Goal: Task Accomplishment & Management: Use online tool/utility

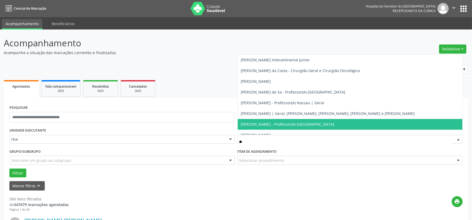
type input "***"
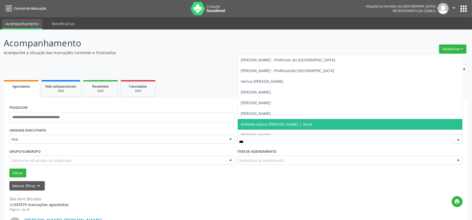
click at [275, 123] on span "Rafaella Galiza [PERSON_NAME] | Geral" at bounding box center [277, 124] width 72 height 5
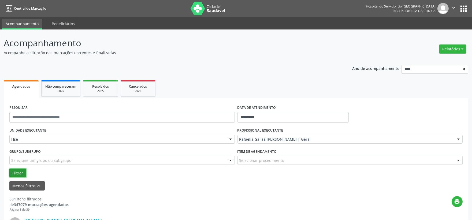
click at [20, 170] on button "Filtrar" at bounding box center [17, 173] width 17 height 9
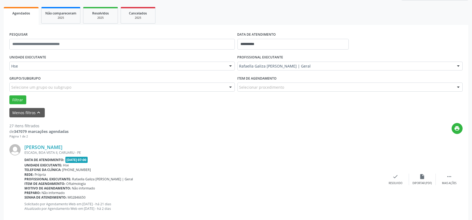
scroll to position [103, 0]
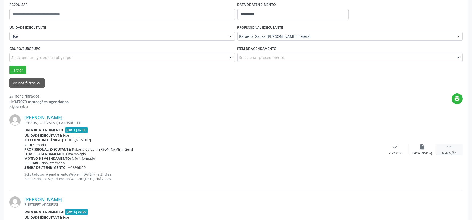
click at [447, 152] on div "Mais ações" at bounding box center [449, 154] width 14 height 4
click at [419, 153] on div "Não compareceu" at bounding box center [422, 154] width 23 height 4
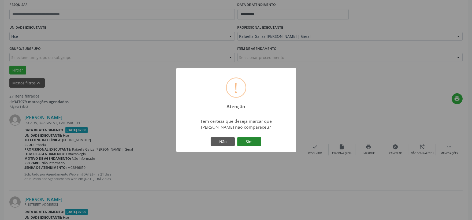
click at [261, 142] on button "Sim" at bounding box center [249, 141] width 24 height 9
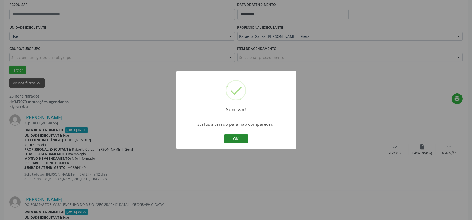
click at [238, 140] on button "OK" at bounding box center [236, 138] width 24 height 9
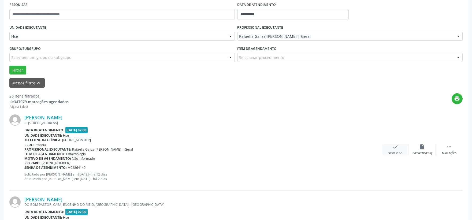
click at [398, 150] on div "check Resolvido" at bounding box center [395, 150] width 27 height 12
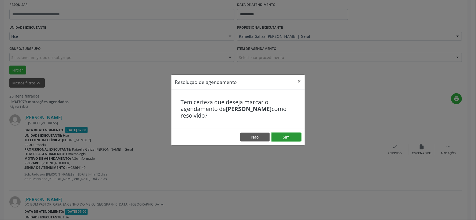
click at [290, 137] on button "Sim" at bounding box center [286, 137] width 29 height 9
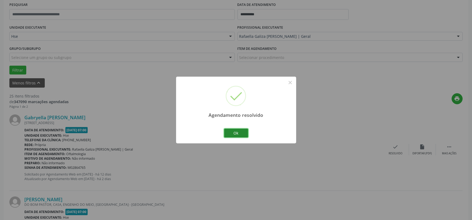
click at [239, 133] on button "Ok" at bounding box center [236, 133] width 24 height 9
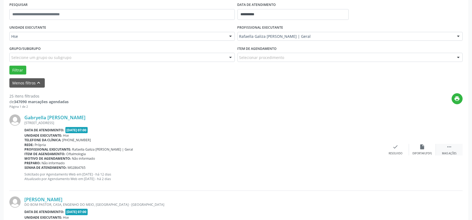
click at [451, 145] on icon "" at bounding box center [449, 147] width 6 height 6
click at [424, 147] on icon "alarm_off" at bounding box center [422, 147] width 6 height 6
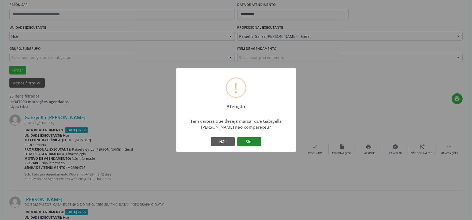
click at [249, 143] on button "Sim" at bounding box center [249, 141] width 24 height 9
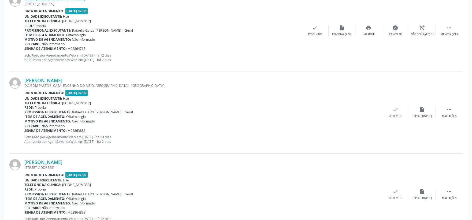
scroll to position [14, 0]
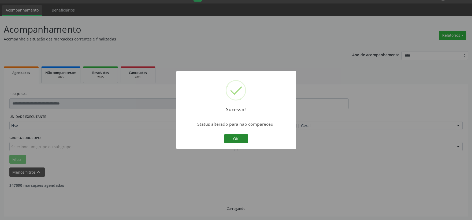
click at [229, 138] on button "OK" at bounding box center [236, 138] width 24 height 9
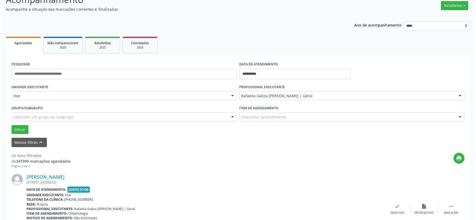
scroll to position [73, 0]
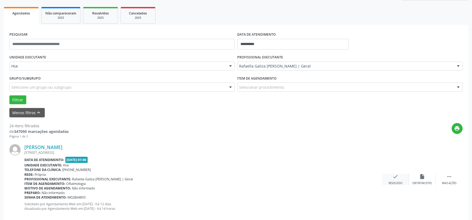
click at [392, 177] on div "check Resolvido" at bounding box center [395, 180] width 27 height 12
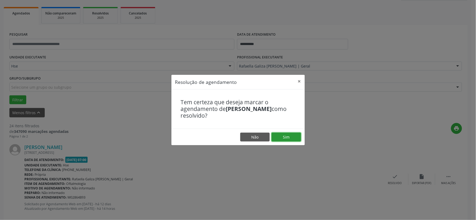
click at [299, 141] on button "Sim" at bounding box center [286, 137] width 29 height 9
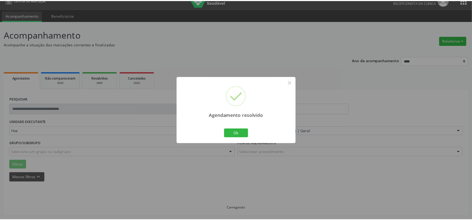
scroll to position [8, 0]
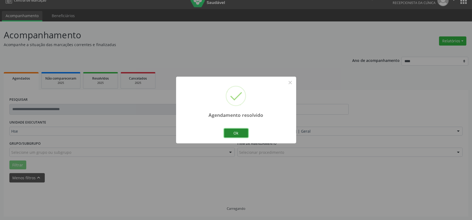
click at [231, 131] on button "Ok" at bounding box center [236, 133] width 24 height 9
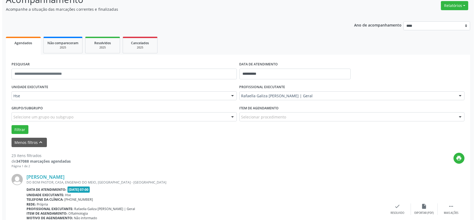
scroll to position [73, 0]
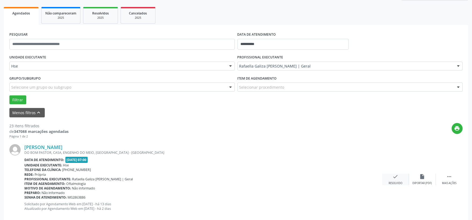
click at [400, 180] on div "check Resolvido" at bounding box center [395, 180] width 27 height 12
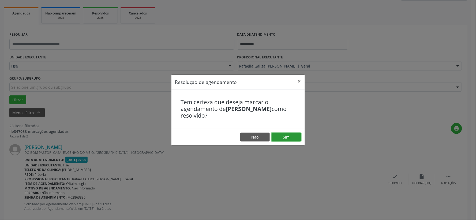
click at [292, 139] on button "Sim" at bounding box center [286, 137] width 29 height 9
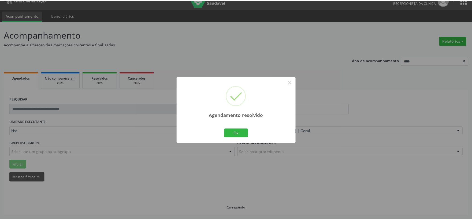
scroll to position [8, 0]
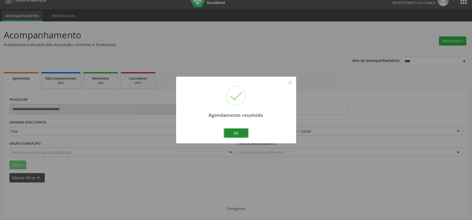
click at [229, 129] on button "Ok" at bounding box center [236, 133] width 24 height 9
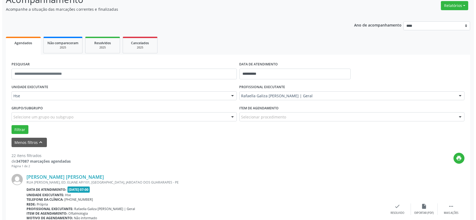
scroll to position [73, 0]
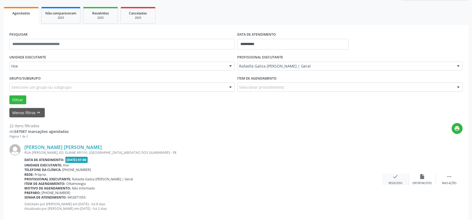
click at [393, 178] on icon "check" at bounding box center [396, 177] width 6 height 6
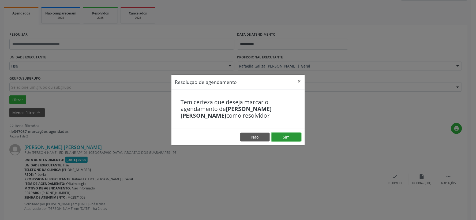
click at [280, 133] on button "Sim" at bounding box center [286, 137] width 29 height 9
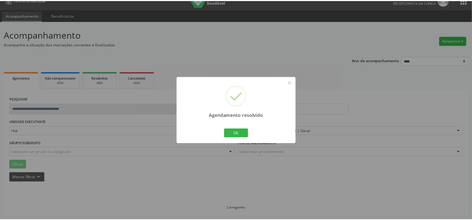
scroll to position [8, 0]
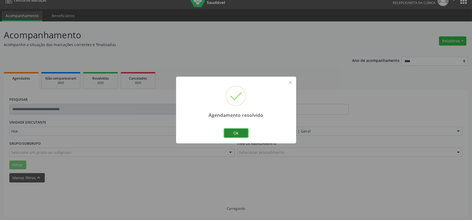
click at [245, 134] on button "Ok" at bounding box center [236, 133] width 24 height 9
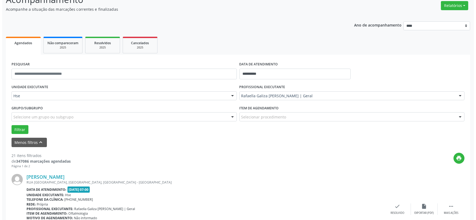
scroll to position [103, 0]
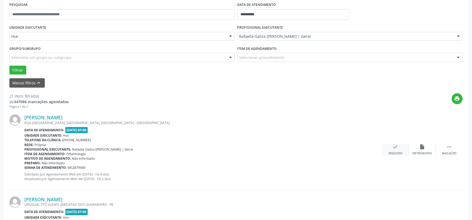
click at [387, 148] on div "check Resolvido" at bounding box center [395, 150] width 27 height 12
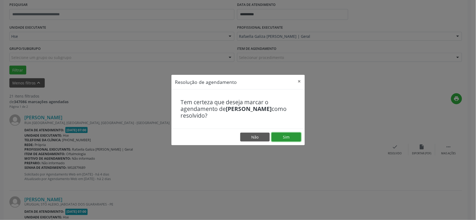
click at [290, 138] on button "Sim" at bounding box center [286, 137] width 29 height 9
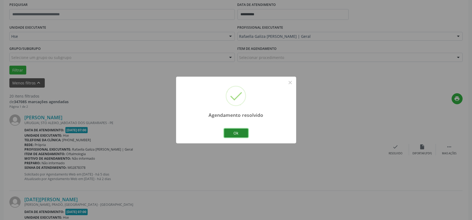
click at [244, 130] on button "Ok" at bounding box center [236, 133] width 24 height 9
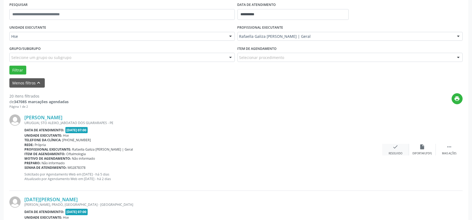
click at [400, 151] on div "check Resolvido" at bounding box center [395, 150] width 27 height 12
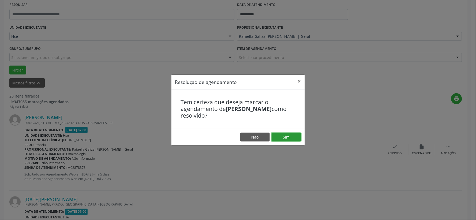
click at [283, 134] on button "Sim" at bounding box center [286, 137] width 29 height 9
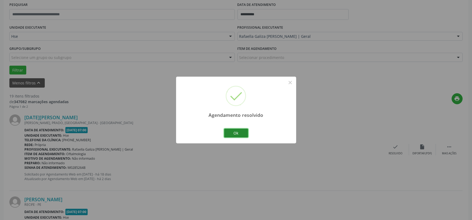
click at [236, 134] on button "Ok" at bounding box center [236, 133] width 24 height 9
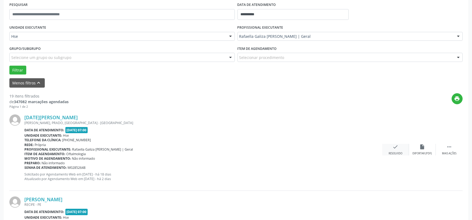
click at [400, 148] on div "check Resolvido" at bounding box center [395, 150] width 27 height 12
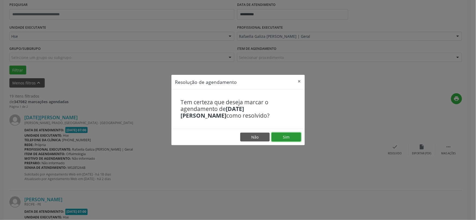
click at [287, 135] on button "Sim" at bounding box center [286, 137] width 29 height 9
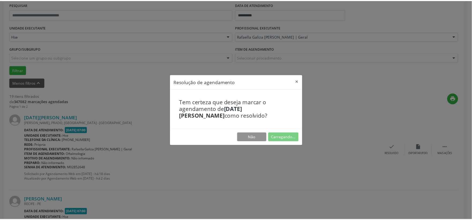
scroll to position [8, 0]
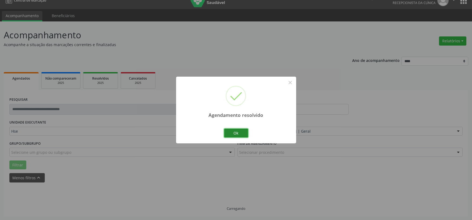
click at [230, 130] on button "Ok" at bounding box center [236, 133] width 24 height 9
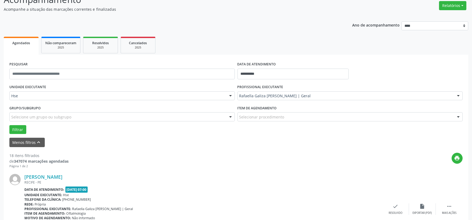
scroll to position [73, 0]
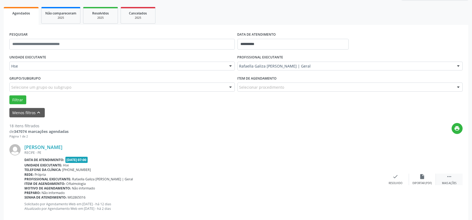
click at [447, 176] on icon "" at bounding box center [449, 177] width 6 height 6
click at [423, 179] on icon "alarm_off" at bounding box center [422, 177] width 6 height 6
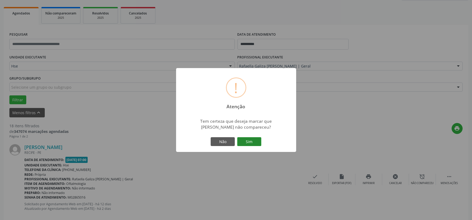
click at [253, 143] on button "Sim" at bounding box center [249, 141] width 24 height 9
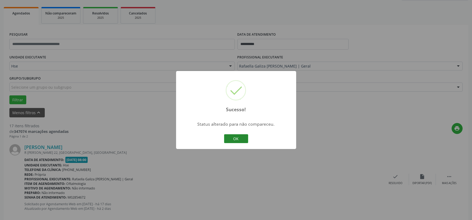
click at [237, 136] on button "OK" at bounding box center [236, 138] width 24 height 9
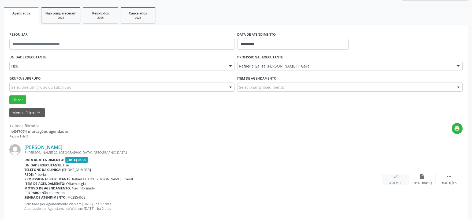
click at [390, 177] on div "check Resolvido" at bounding box center [395, 180] width 27 height 12
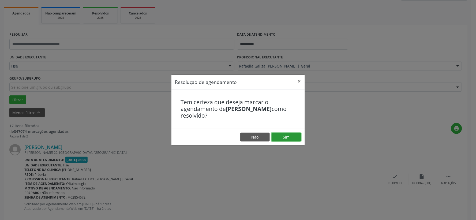
click at [297, 137] on button "Sim" at bounding box center [286, 137] width 29 height 9
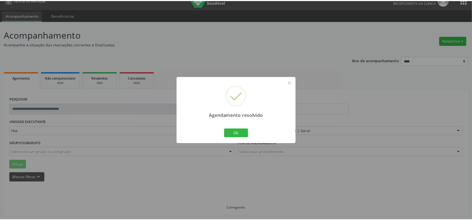
scroll to position [8, 0]
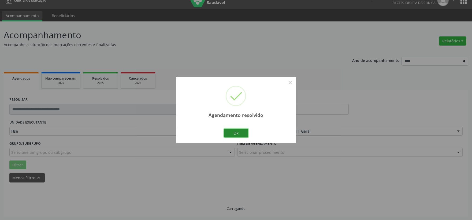
click at [232, 132] on button "Ok" at bounding box center [236, 133] width 24 height 9
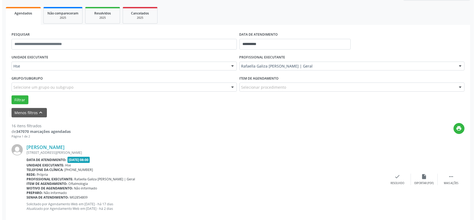
scroll to position [103, 0]
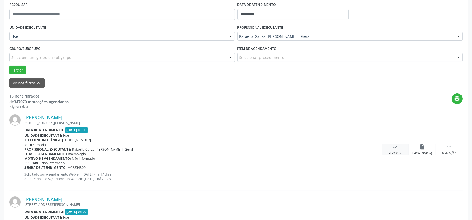
click at [394, 147] on icon "check" at bounding box center [396, 147] width 6 height 6
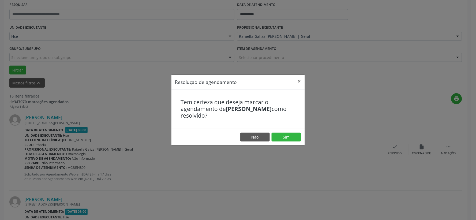
click at [278, 132] on footer "Não Sim" at bounding box center [237, 137] width 133 height 17
click at [279, 136] on button "Sim" at bounding box center [286, 137] width 29 height 9
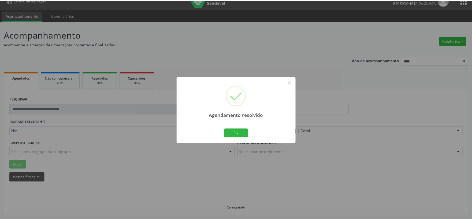
scroll to position [8, 0]
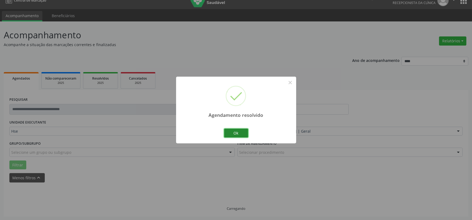
click at [239, 134] on button "Ok" at bounding box center [236, 133] width 24 height 9
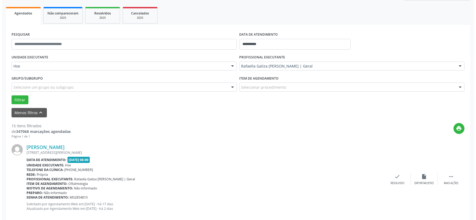
scroll to position [103, 0]
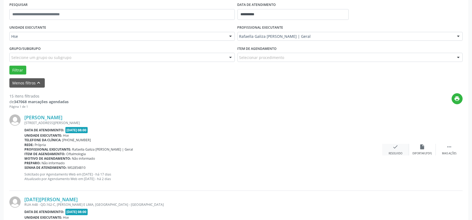
click at [392, 150] on div "check Resolvido" at bounding box center [395, 150] width 27 height 12
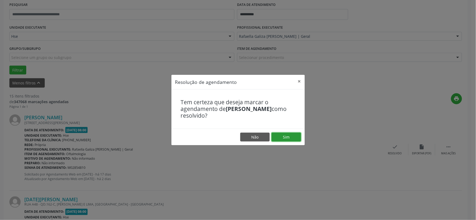
click at [297, 134] on button "Sim" at bounding box center [286, 137] width 29 height 9
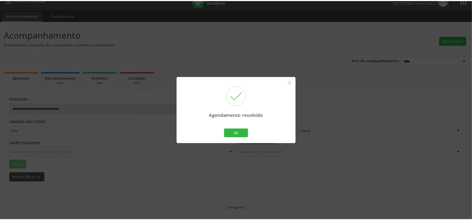
scroll to position [8, 0]
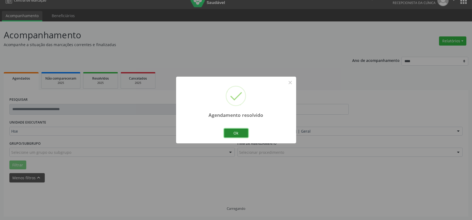
click at [236, 133] on button "Ok" at bounding box center [236, 133] width 24 height 9
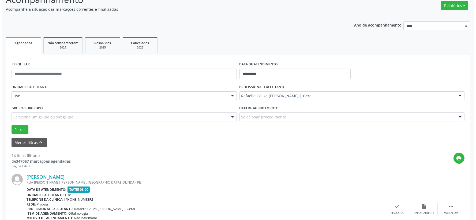
scroll to position [73, 0]
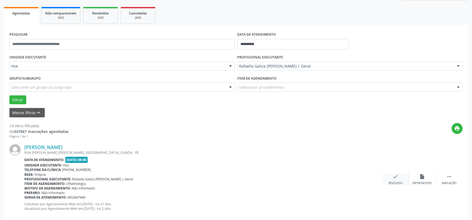
click at [397, 175] on icon "check" at bounding box center [396, 177] width 6 height 6
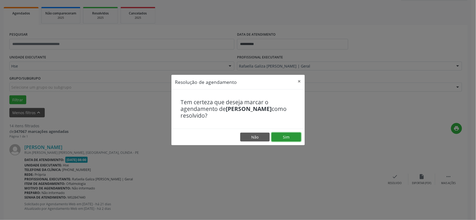
click at [297, 135] on button "Sim" at bounding box center [286, 137] width 29 height 9
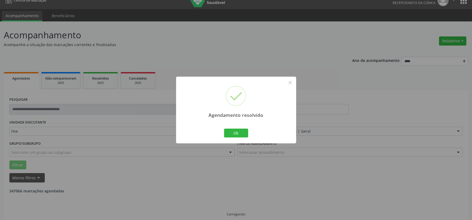
scroll to position [14, 0]
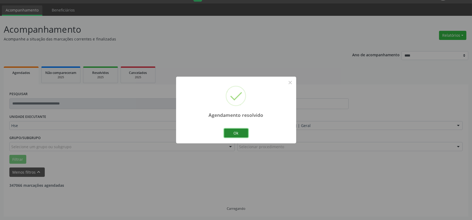
click at [243, 133] on button "Ok" at bounding box center [236, 133] width 24 height 9
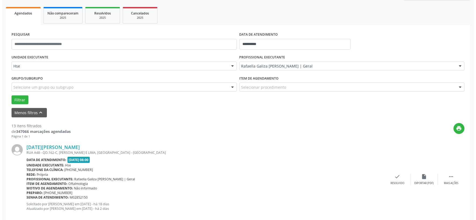
scroll to position [103, 0]
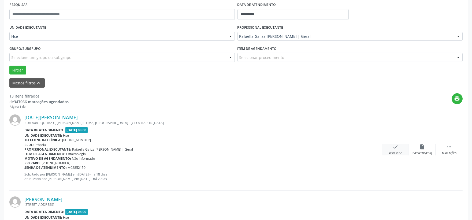
click at [398, 147] on icon "check" at bounding box center [396, 147] width 6 height 6
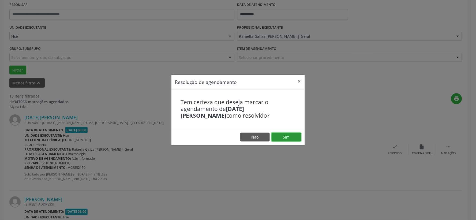
click at [292, 137] on button "Sim" at bounding box center [286, 137] width 29 height 9
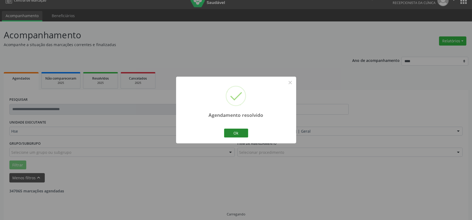
scroll to position [14, 0]
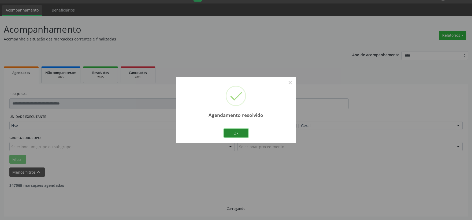
click at [242, 132] on button "Ok" at bounding box center [236, 133] width 24 height 9
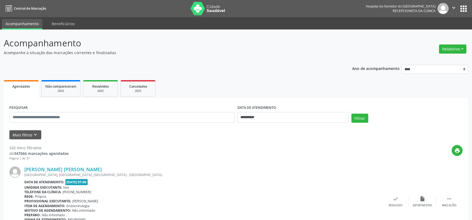
scroll to position [14, 0]
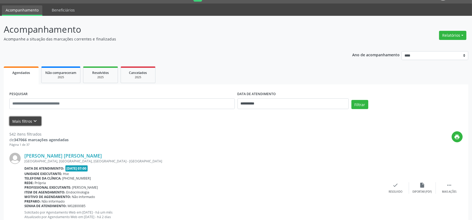
click at [17, 120] on button "Mais filtros keyboard_arrow_down" at bounding box center [25, 121] width 32 height 9
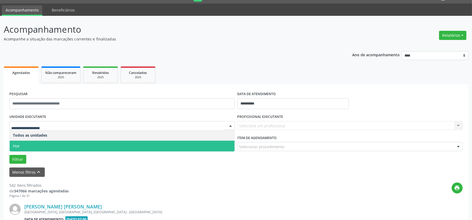
click at [48, 145] on span "Hse" at bounding box center [122, 146] width 225 height 11
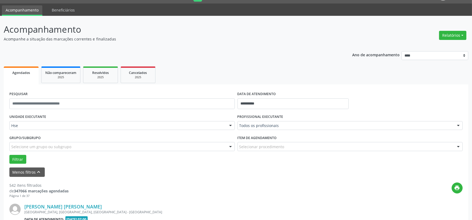
click at [272, 129] on div "Todos os profissionais Todos os profissionais [PERSON_NAME] Interaminense Junio…" at bounding box center [349, 125] width 225 height 9
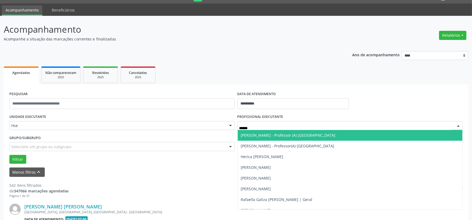
type input "*******"
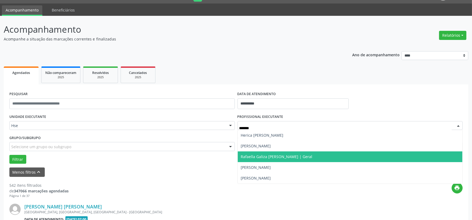
click at [280, 156] on span "Rafaella Galiza [PERSON_NAME] | Geral" at bounding box center [277, 156] width 72 height 5
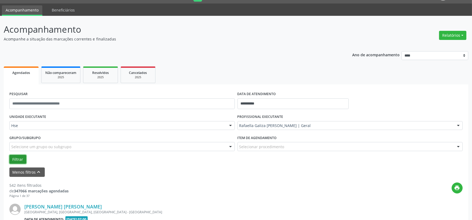
click at [20, 155] on button "Filtrar" at bounding box center [17, 159] width 17 height 9
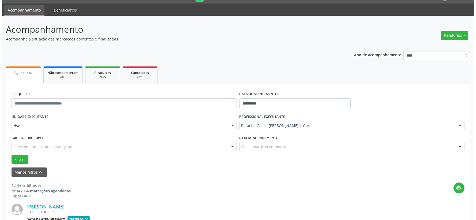
scroll to position [73, 0]
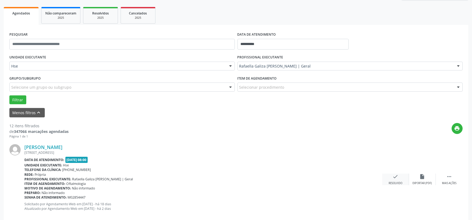
click at [395, 177] on icon "check" at bounding box center [396, 177] width 6 height 6
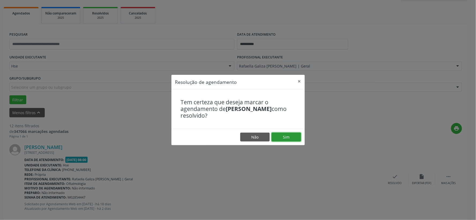
click at [279, 135] on button "Sim" at bounding box center [286, 137] width 29 height 9
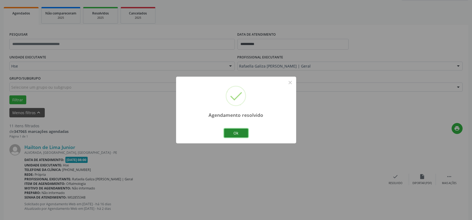
click at [240, 132] on button "Ok" at bounding box center [236, 133] width 24 height 9
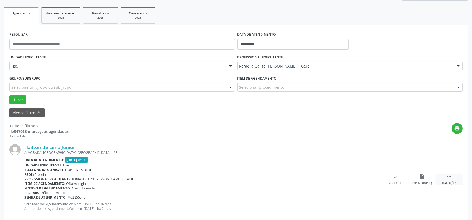
click at [449, 177] on icon "" at bounding box center [449, 177] width 6 height 6
click at [418, 178] on div "alarm_off Não compareceu" at bounding box center [422, 180] width 27 height 12
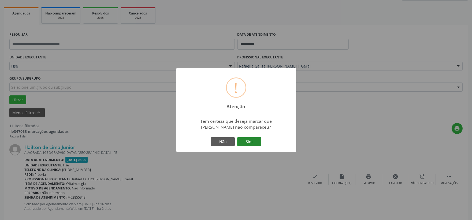
click at [250, 140] on button "Sim" at bounding box center [249, 141] width 24 height 9
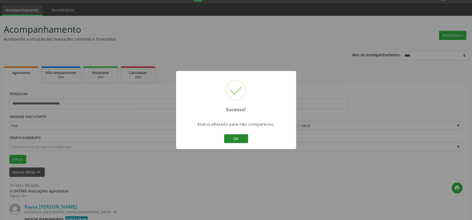
scroll to position [162, 0]
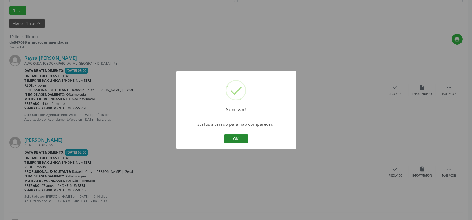
click at [236, 138] on button "OK" at bounding box center [236, 138] width 24 height 9
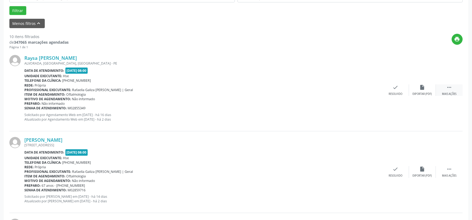
click at [445, 87] on div " Mais ações" at bounding box center [449, 90] width 27 height 12
click at [426, 88] on div "alarm_off Não compareceu" at bounding box center [422, 90] width 27 height 12
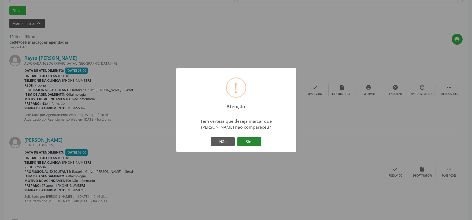
click at [250, 144] on button "Sim" at bounding box center [249, 141] width 24 height 9
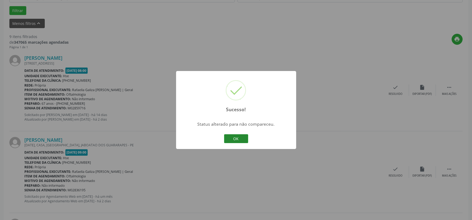
click at [237, 137] on button "OK" at bounding box center [236, 138] width 24 height 9
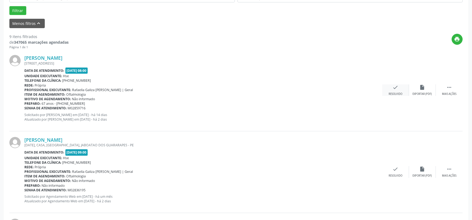
click at [391, 90] on div "check Resolvido" at bounding box center [395, 90] width 27 height 12
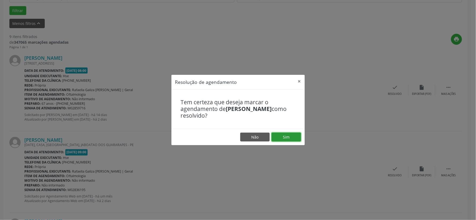
click at [290, 139] on button "Sim" at bounding box center [286, 137] width 29 height 9
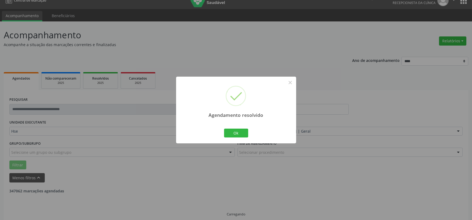
scroll to position [14, 0]
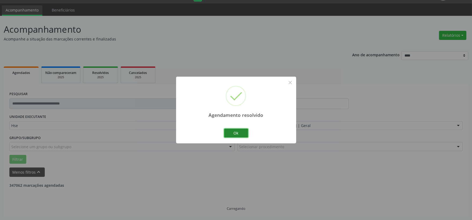
click at [236, 135] on button "Ok" at bounding box center [236, 133] width 24 height 9
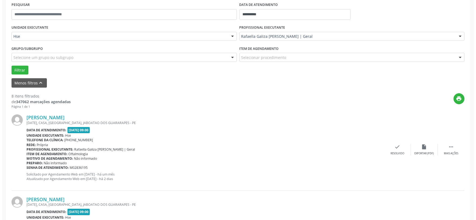
scroll to position [162, 0]
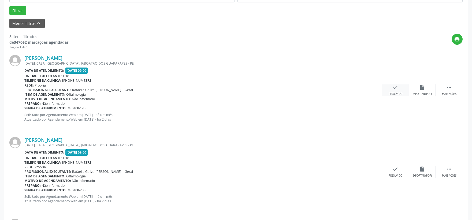
click at [398, 85] on icon "check" at bounding box center [396, 87] width 6 height 6
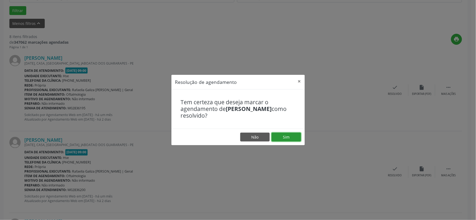
click at [272, 133] on button "Sim" at bounding box center [286, 137] width 29 height 9
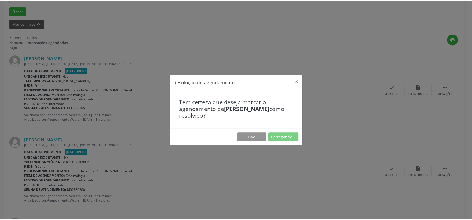
scroll to position [8, 0]
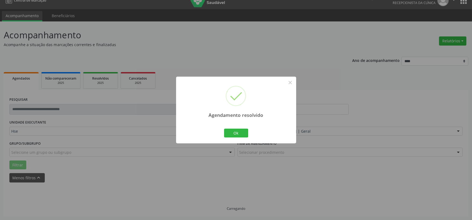
click at [248, 132] on div "Ok Cancel" at bounding box center [236, 132] width 27 height 11
click at [243, 132] on button "Ok" at bounding box center [236, 133] width 24 height 9
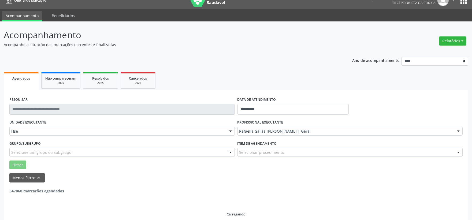
scroll to position [14, 0]
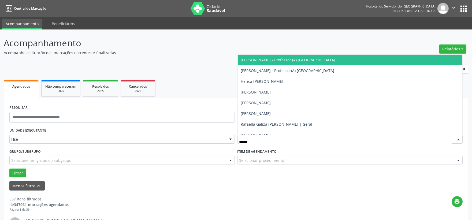
type input "*******"
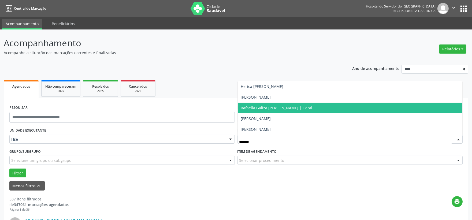
click at [300, 111] on span "Rafaella Galiza [PERSON_NAME] | Geral" at bounding box center [350, 108] width 225 height 11
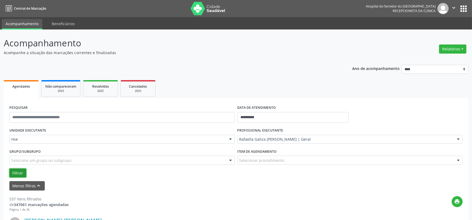
click at [21, 172] on button "Filtrar" at bounding box center [17, 173] width 17 height 9
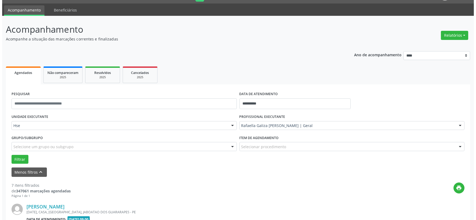
scroll to position [133, 0]
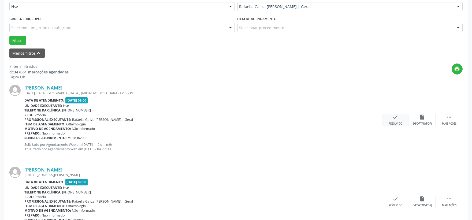
click at [400, 120] on div "check Resolvido" at bounding box center [395, 120] width 27 height 12
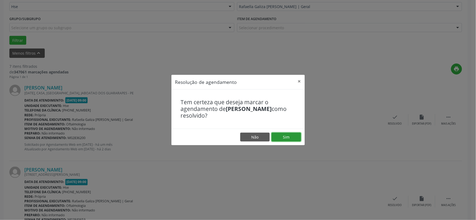
click at [293, 137] on button "Sim" at bounding box center [286, 137] width 29 height 9
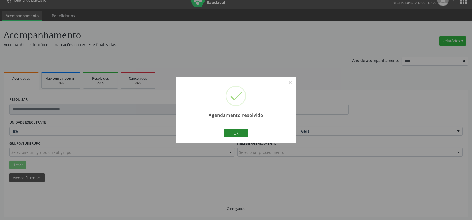
scroll to position [14, 0]
click at [245, 132] on button "Ok" at bounding box center [236, 133] width 24 height 9
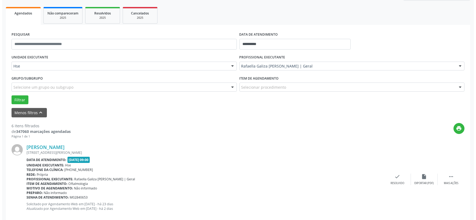
scroll to position [103, 0]
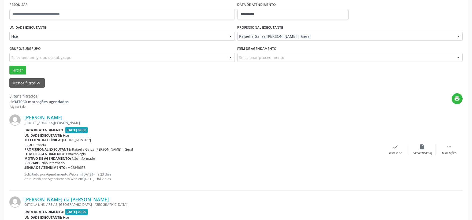
click at [401, 156] on div "Valeria de Lima RUA JOSE UDUARDO MOURA 54, VARZEA, RECIFE - PE Data de atendime…" at bounding box center [235, 150] width 453 height 82
click at [394, 151] on div "check Resolvido" at bounding box center [395, 150] width 27 height 12
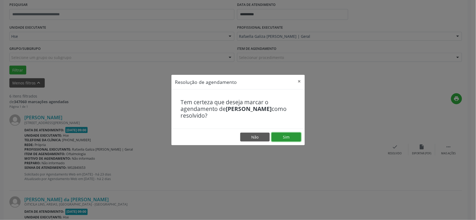
click at [291, 138] on button "Sim" at bounding box center [286, 137] width 29 height 9
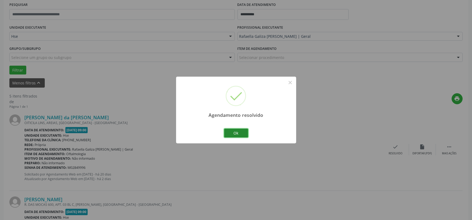
click at [232, 129] on button "Ok" at bounding box center [236, 133] width 24 height 9
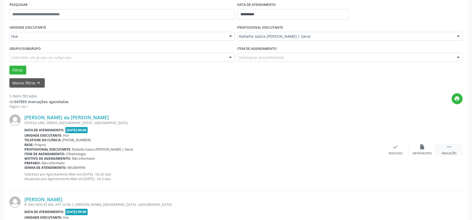
click at [446, 146] on icon "" at bounding box center [449, 147] width 6 height 6
click at [424, 152] on div "Não compareceu" at bounding box center [422, 154] width 23 height 4
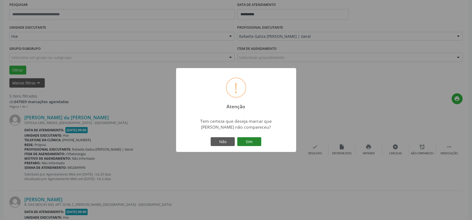
click at [251, 139] on button "Sim" at bounding box center [249, 141] width 24 height 9
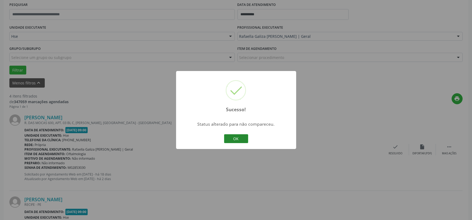
click at [237, 139] on button "OK" at bounding box center [236, 138] width 24 height 9
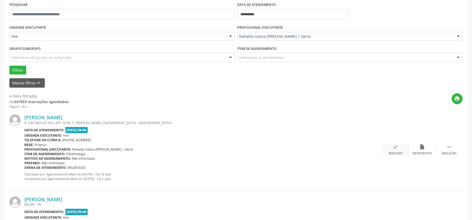
click at [402, 150] on div "check Resolvido" at bounding box center [395, 150] width 27 height 12
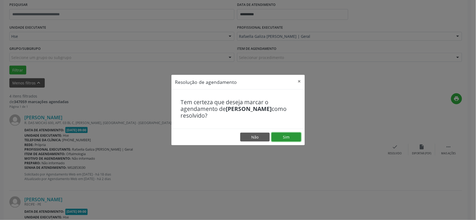
click at [281, 141] on button "Sim" at bounding box center [286, 137] width 29 height 9
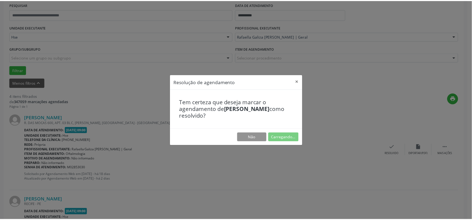
scroll to position [8, 0]
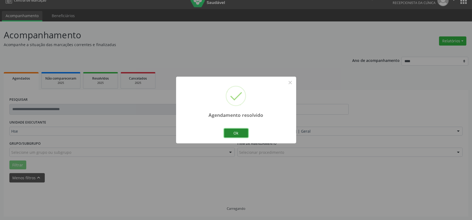
click at [241, 135] on button "Ok" at bounding box center [236, 133] width 24 height 9
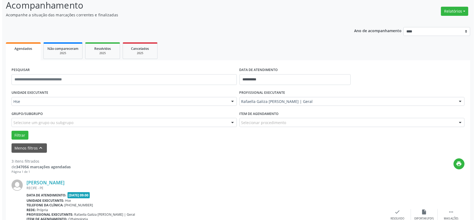
scroll to position [97, 0]
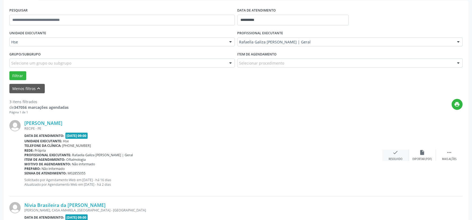
click at [398, 156] on div "check Resolvido" at bounding box center [395, 156] width 27 height 12
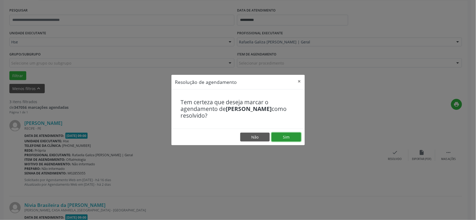
click at [287, 138] on button "Sim" at bounding box center [286, 137] width 29 height 9
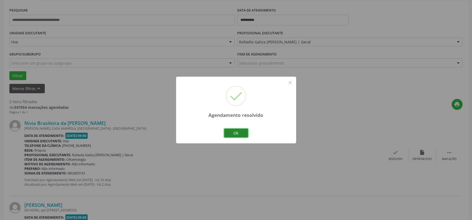
click at [239, 129] on button "Ok" at bounding box center [236, 133] width 24 height 9
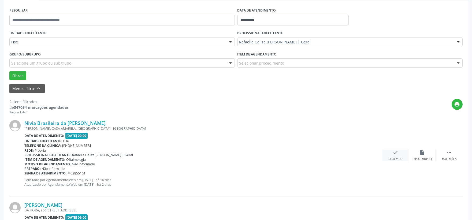
click at [394, 153] on icon "check" at bounding box center [396, 153] width 6 height 6
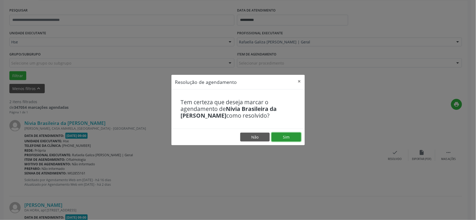
click at [295, 135] on button "Sim" at bounding box center [286, 137] width 29 height 9
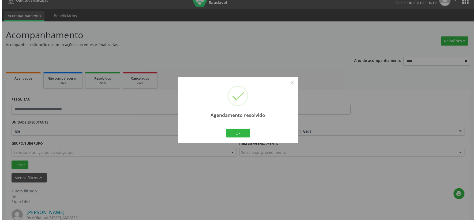
scroll to position [82, 0]
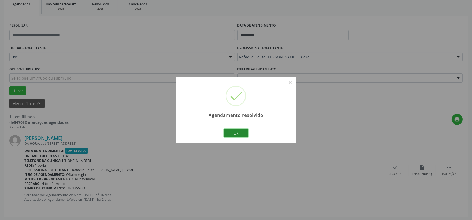
click at [236, 130] on button "Ok" at bounding box center [236, 133] width 24 height 9
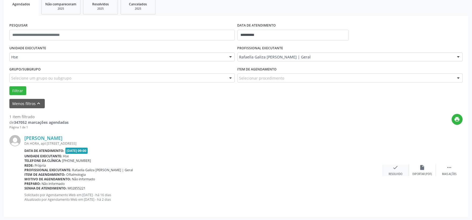
click at [385, 173] on div "check Resolvido" at bounding box center [395, 171] width 27 height 12
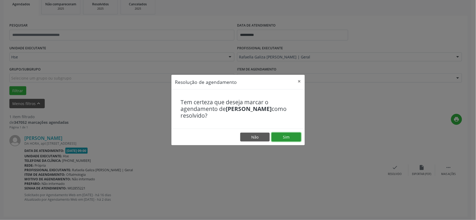
click at [294, 138] on button "Sim" at bounding box center [286, 137] width 29 height 9
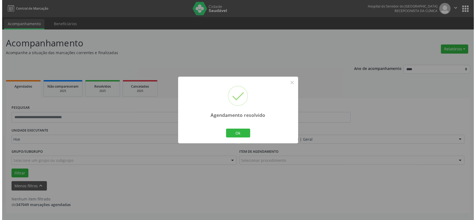
scroll to position [0, 0]
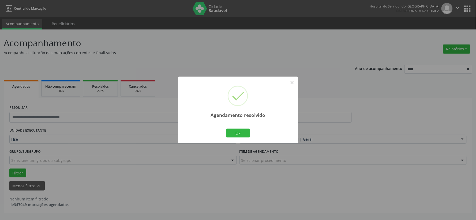
click at [240, 138] on div "Ok Cancel" at bounding box center [238, 132] width 27 height 11
click at [240, 131] on button "Ok" at bounding box center [238, 133] width 24 height 9
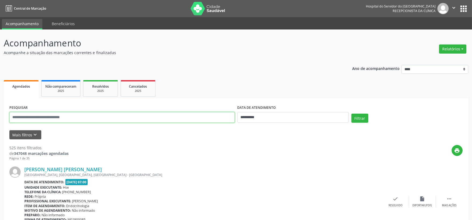
click at [137, 118] on input "text" at bounding box center [121, 117] width 225 height 11
type input "**********"
click at [351, 114] on button "Filtrar" at bounding box center [359, 118] width 17 height 9
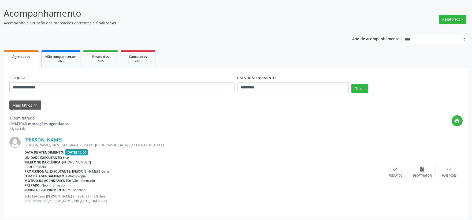
scroll to position [31, 0]
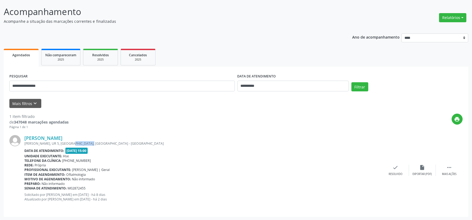
drag, startPoint x: 70, startPoint y: 144, endPoint x: 89, endPoint y: 141, distance: 18.9
click at [89, 141] on div "DOMINGOS ANTONIO JORGE, UR 5, IBURA, RECIFE - PE" at bounding box center [203, 143] width 358 height 5
click at [163, 143] on div "DOMINGOS ANTONIO JORGE, UR 5, IBURA, RECIFE - PE" at bounding box center [203, 143] width 358 height 5
drag, startPoint x: 78, startPoint y: 148, endPoint x: 107, endPoint y: 148, distance: 28.9
click at [107, 148] on div "Data de atendimento: 19/08/2025 - 15:00" at bounding box center [203, 151] width 358 height 6
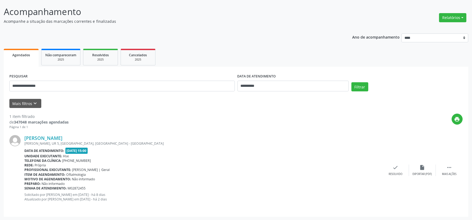
click at [107, 148] on div "Data de atendimento: 19/08/2025 - 15:00" at bounding box center [203, 151] width 358 height 6
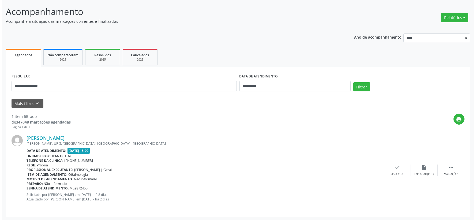
scroll to position [0, 0]
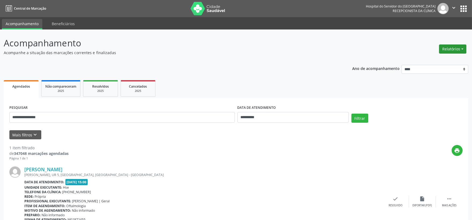
click at [450, 51] on button "Relatórios" at bounding box center [452, 48] width 27 height 9
click at [445, 58] on link "Agendamentos" at bounding box center [437, 61] width 58 height 8
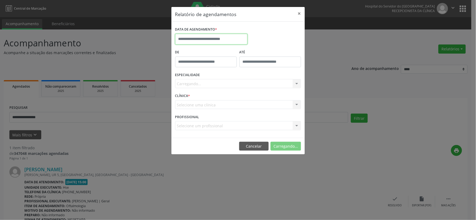
click at [214, 36] on input "text" at bounding box center [211, 39] width 72 height 11
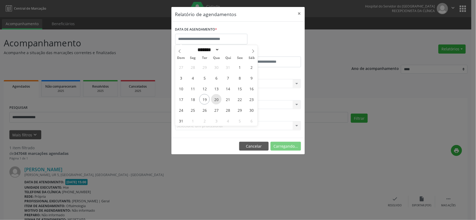
click at [215, 99] on span "20" at bounding box center [216, 99] width 10 height 10
type input "**********"
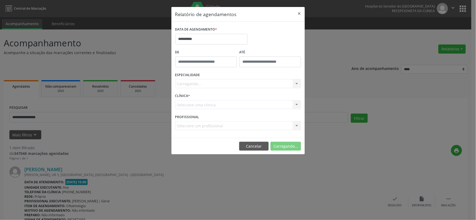
click at [209, 79] on div "ESPECIALIDADE Carregando... Nenhum resultado encontrado para: " " Não há nenhum…" at bounding box center [238, 81] width 129 height 21
click at [215, 84] on div "Carregando... Nenhum resultado encontrado para: " " Não há nenhuma opção para s…" at bounding box center [238, 83] width 126 height 9
click at [221, 84] on div "Carregando... Nenhum resultado encontrado para: " " Não há nenhuma opção para s…" at bounding box center [238, 83] width 126 height 9
click at [219, 72] on div "ESPECIALIDADE Seleciona uma especialidade Todas as especialidades Alergologia A…" at bounding box center [238, 81] width 129 height 21
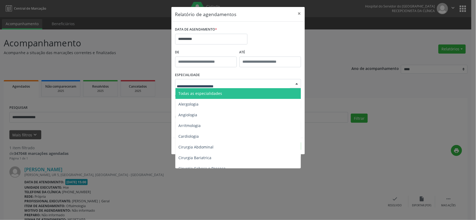
click at [208, 91] on span "Todas as especialidades" at bounding box center [201, 93] width 44 height 5
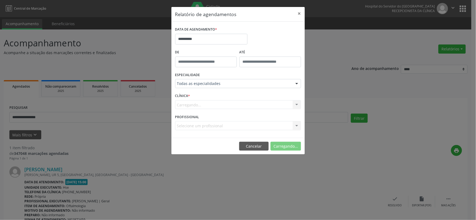
click at [219, 110] on div "CLÍNICA * Carregando... Nenhum resultado encontrado para: " " Não há nenhuma op…" at bounding box center [238, 102] width 129 height 21
click at [222, 105] on div "Carregando... Nenhum resultado encontrado para: " " Não há nenhuma opção para s…" at bounding box center [238, 104] width 126 height 9
click at [287, 148] on button "Imprimir" at bounding box center [286, 146] width 29 height 9
